Goal: Transaction & Acquisition: Obtain resource

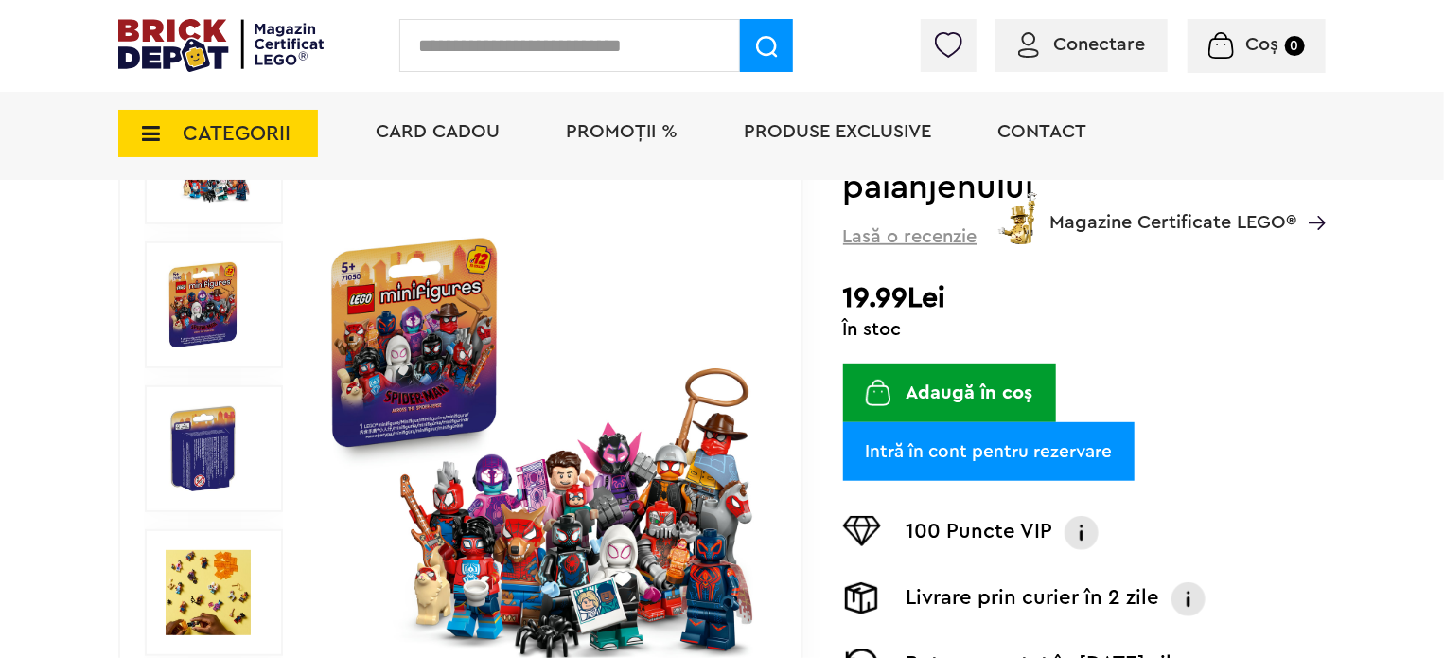
scroll to position [284, 0]
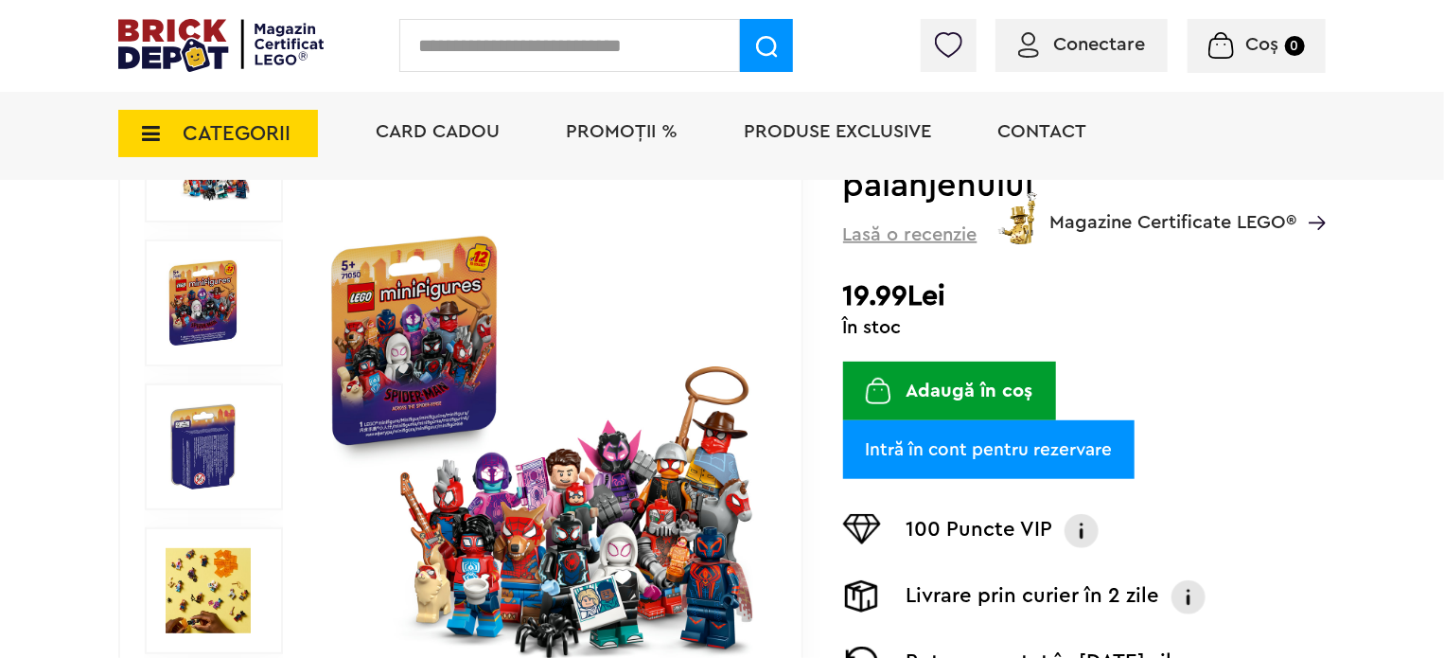
click at [1045, 438] on link "Intră în cont pentru rezervare" at bounding box center [988, 449] width 291 height 59
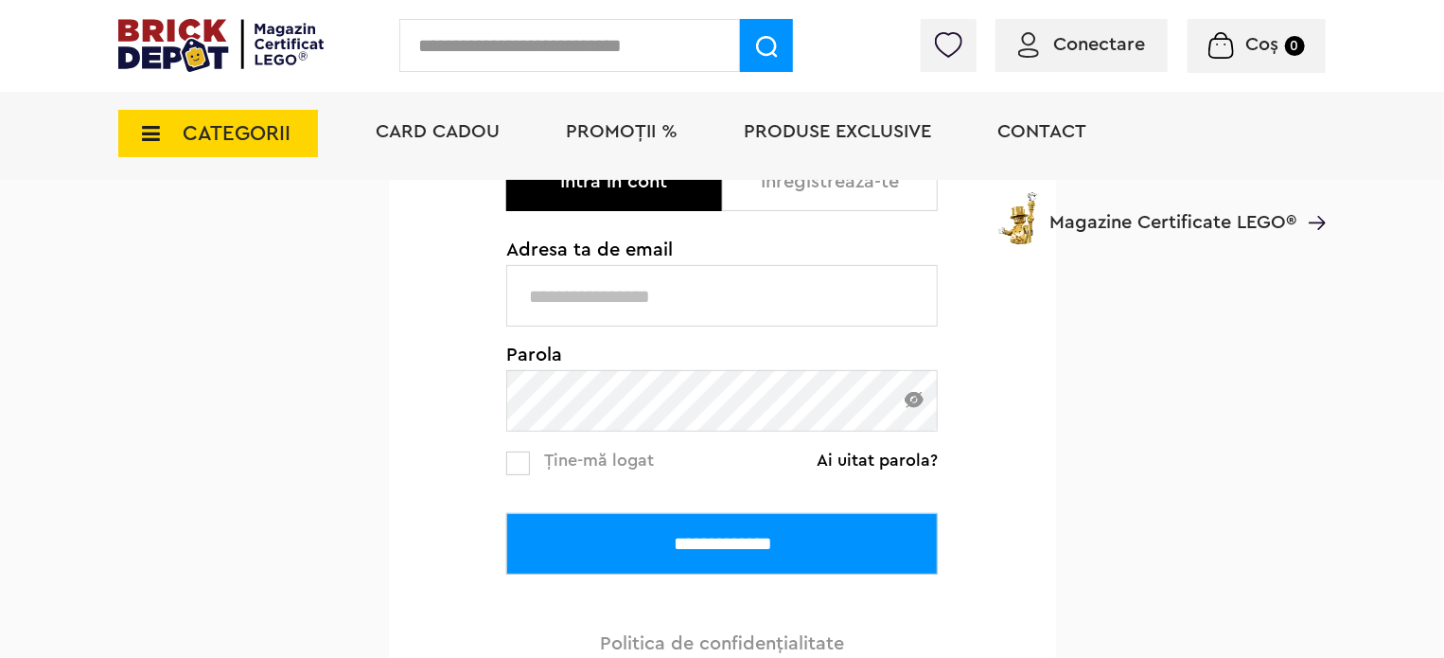
scroll to position [284, 0]
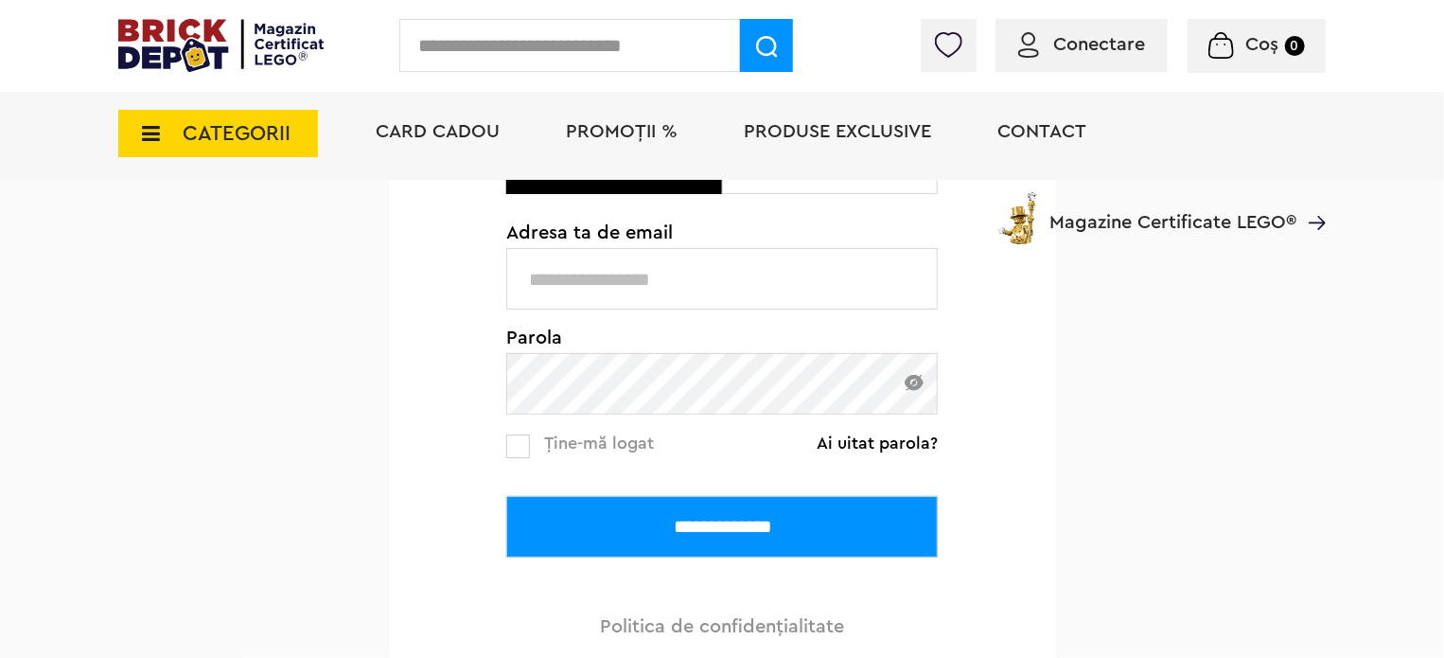
type input "**********"
click at [732, 536] on input "**********" at bounding box center [722, 527] width 432 height 62
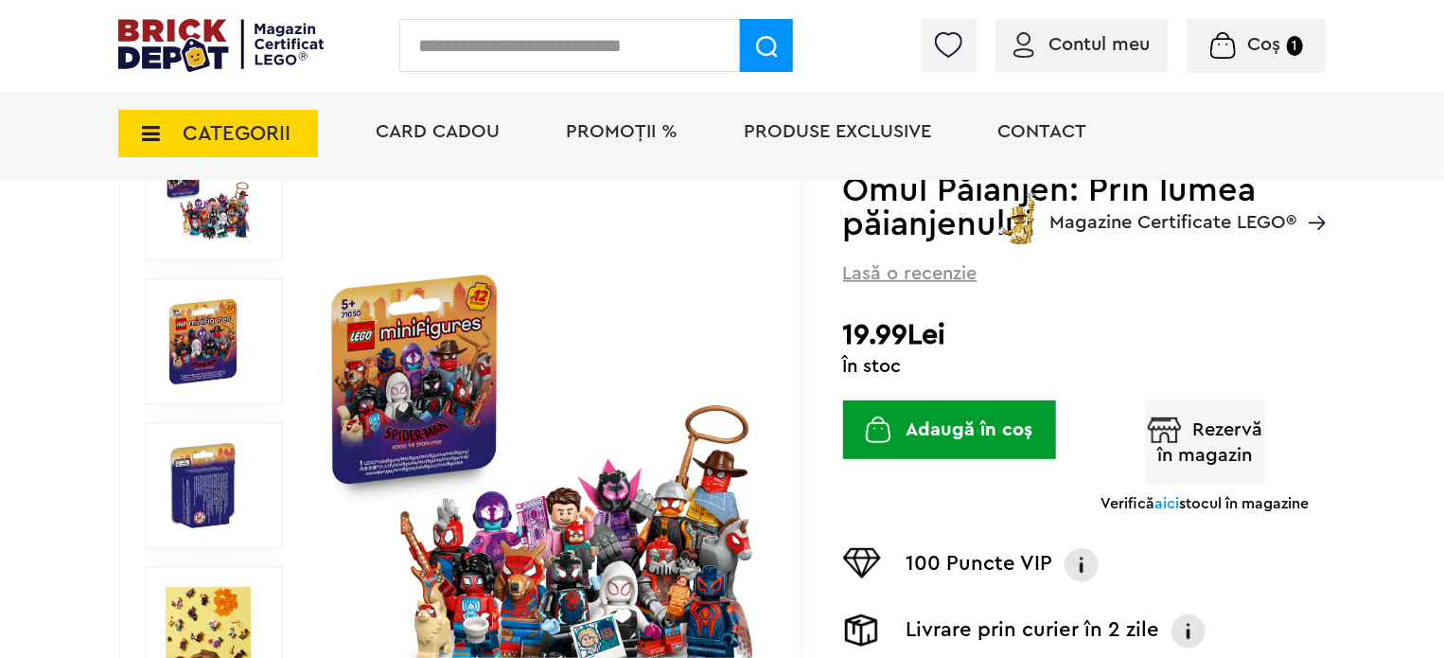
scroll to position [284, 0]
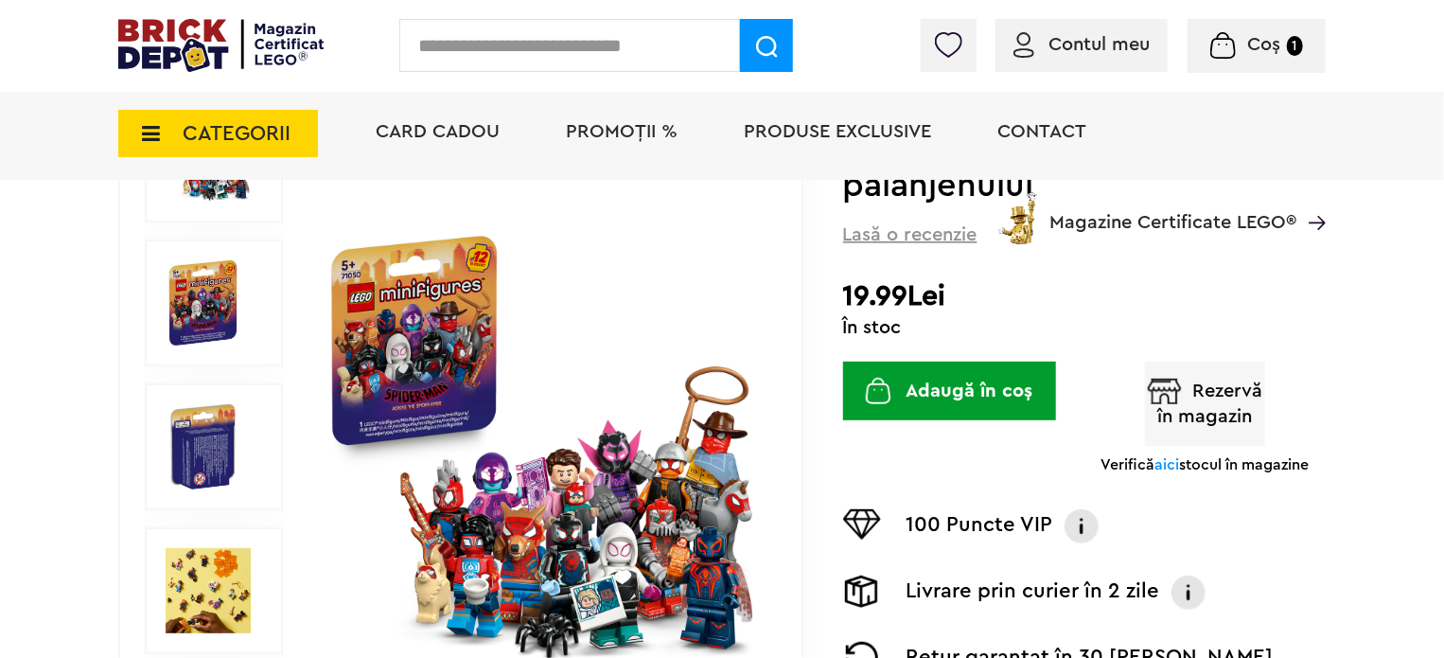
click at [1214, 404] on button "Rezervă în magazin" at bounding box center [1205, 404] width 121 height 84
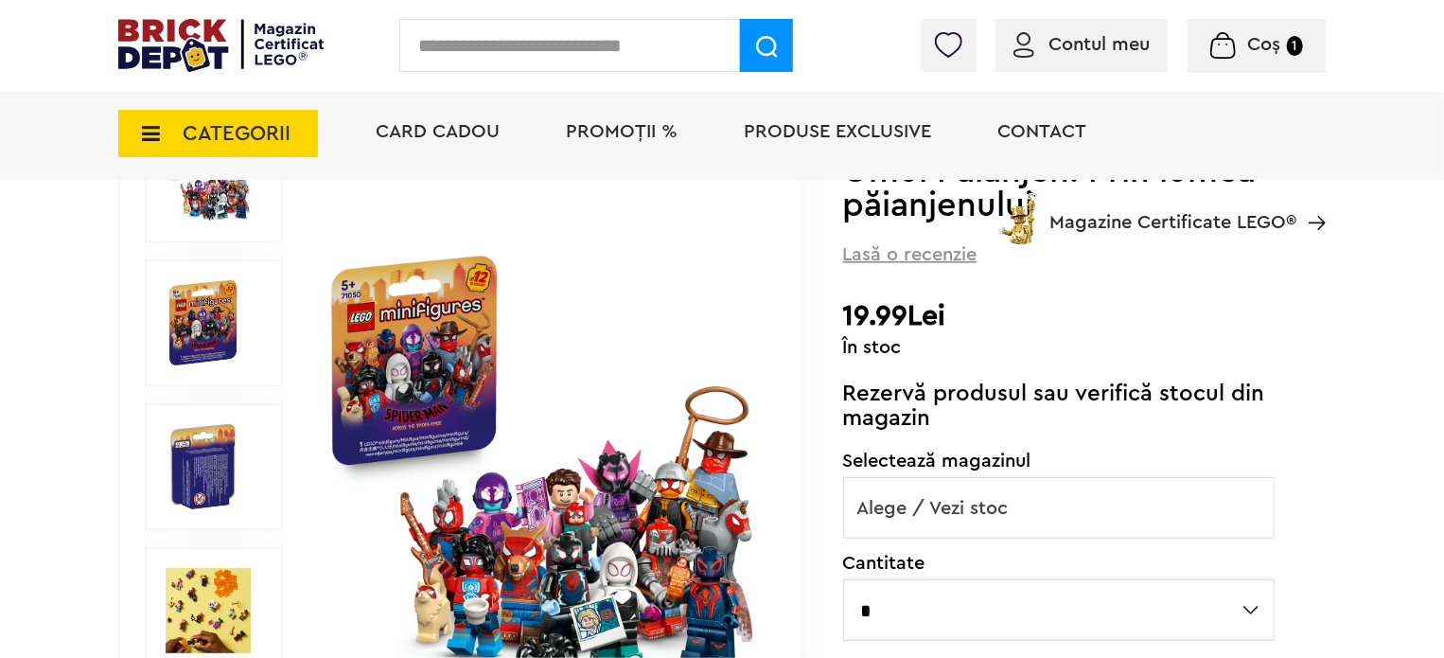
scroll to position [189, 0]
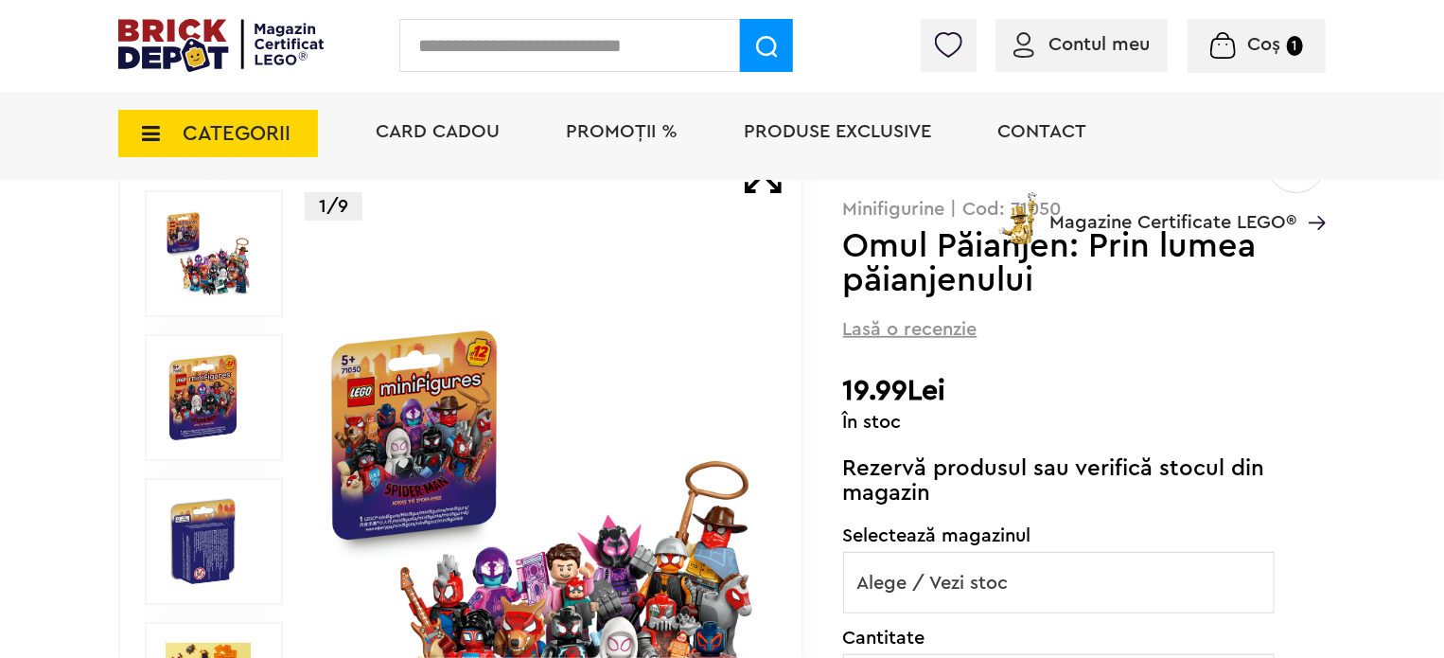
click at [1082, 576] on span "Alege / Vezi stoc" at bounding box center [1059, 583] width 430 height 61
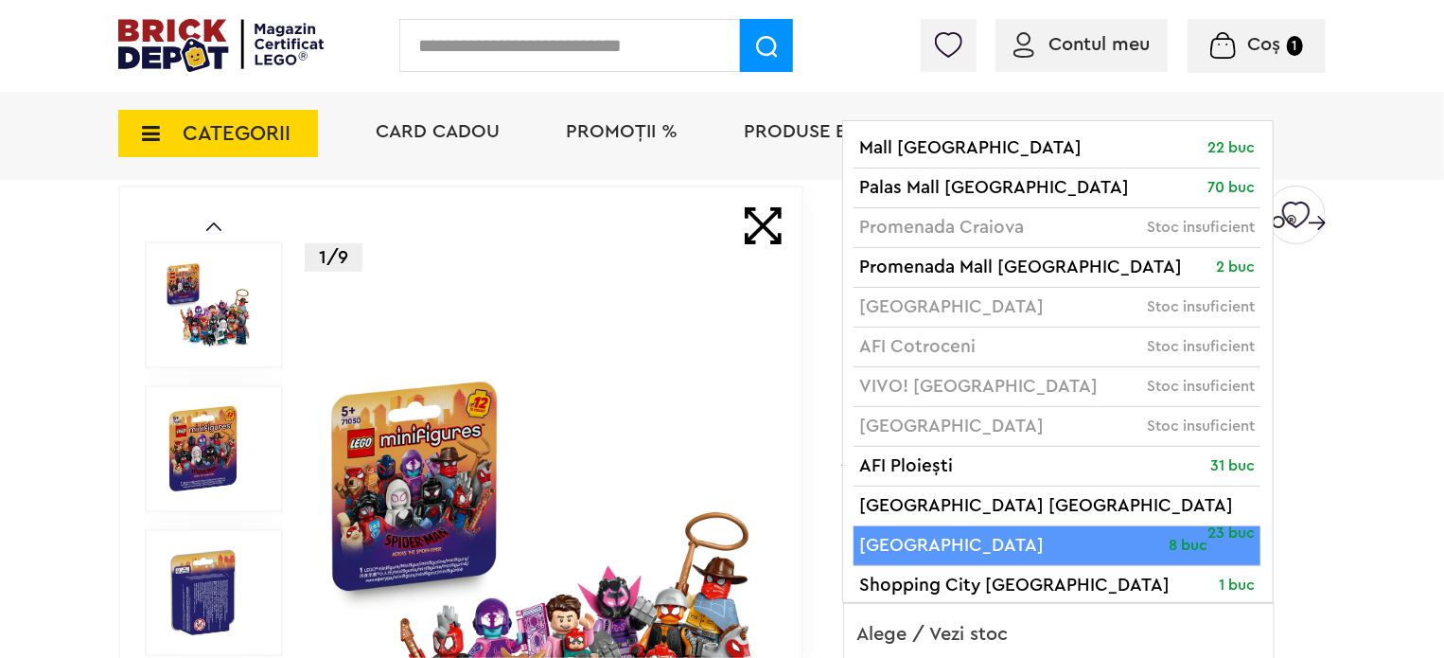
scroll to position [95, 0]
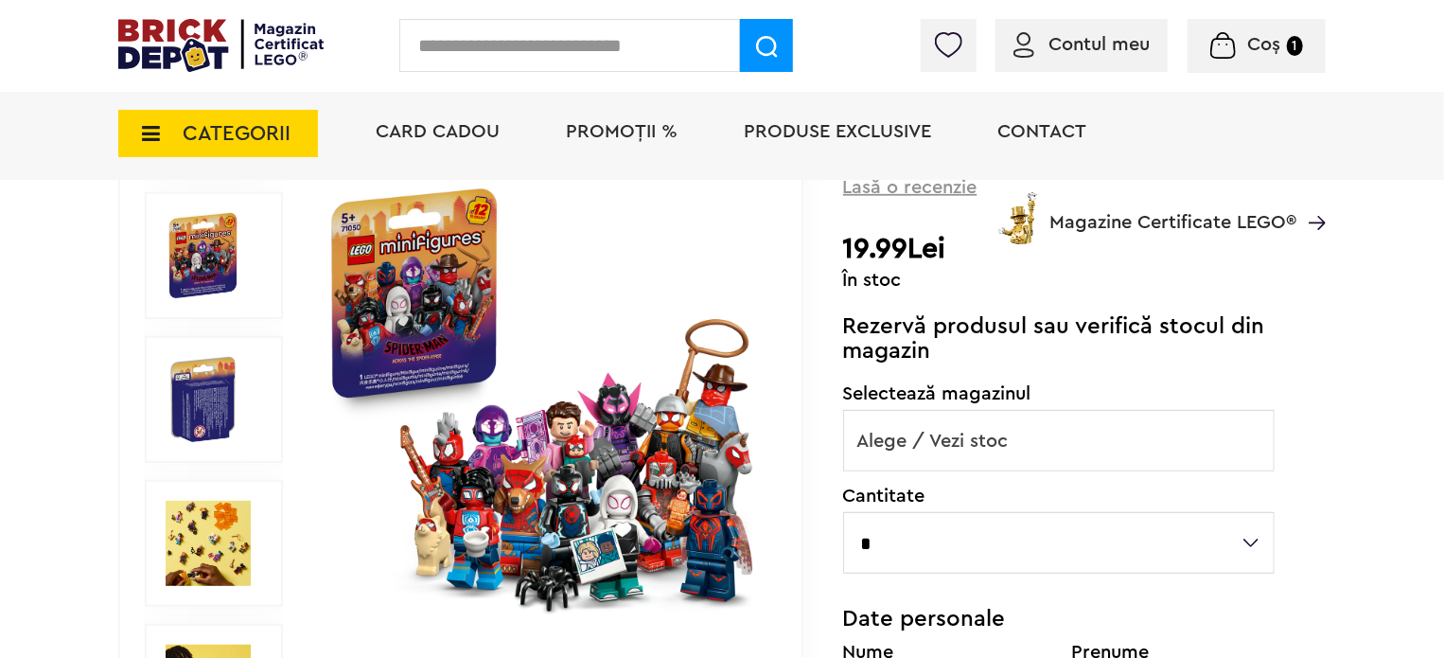
scroll to position [379, 0]
